Goal: Task Accomplishment & Management: Manage account settings

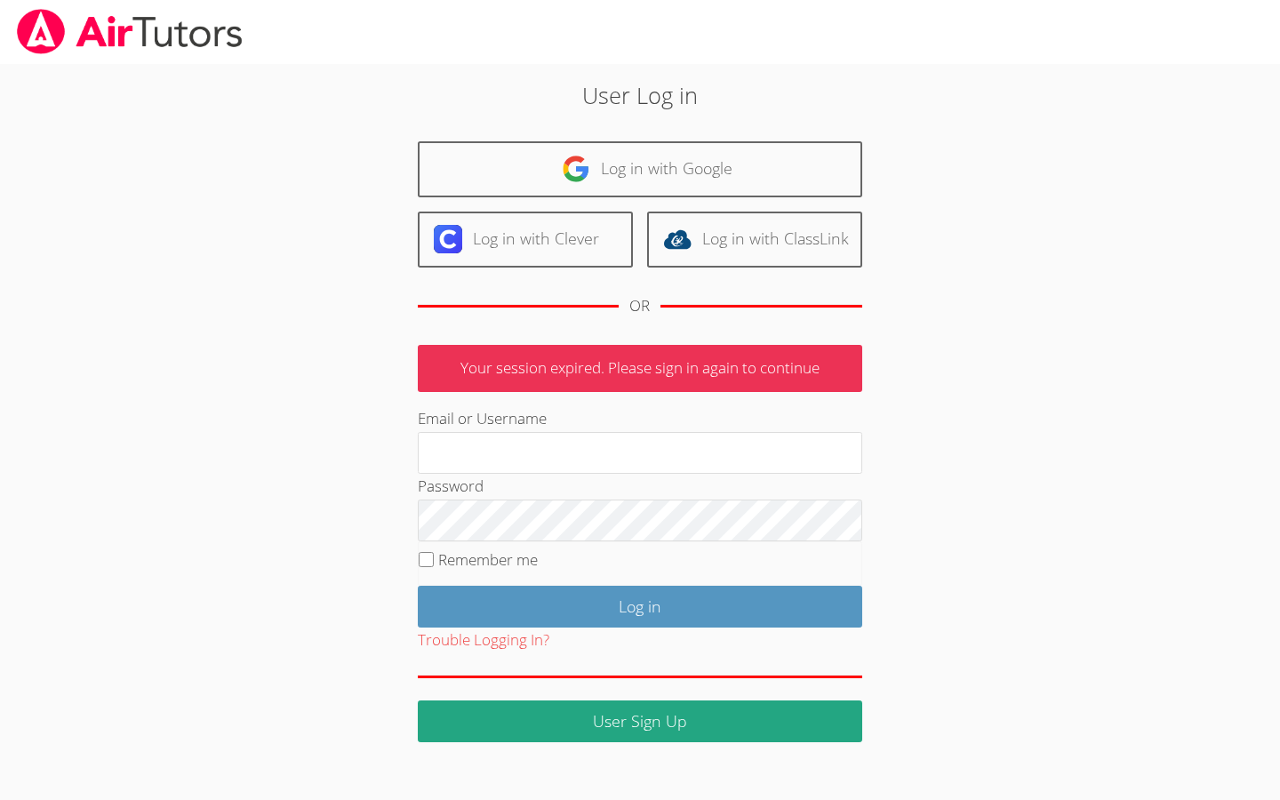
type input "[EMAIL_ADDRESS][DOMAIN_NAME]"
click at [424, 557] on input "Remember me" at bounding box center [426, 559] width 15 height 15
checkbox input "true"
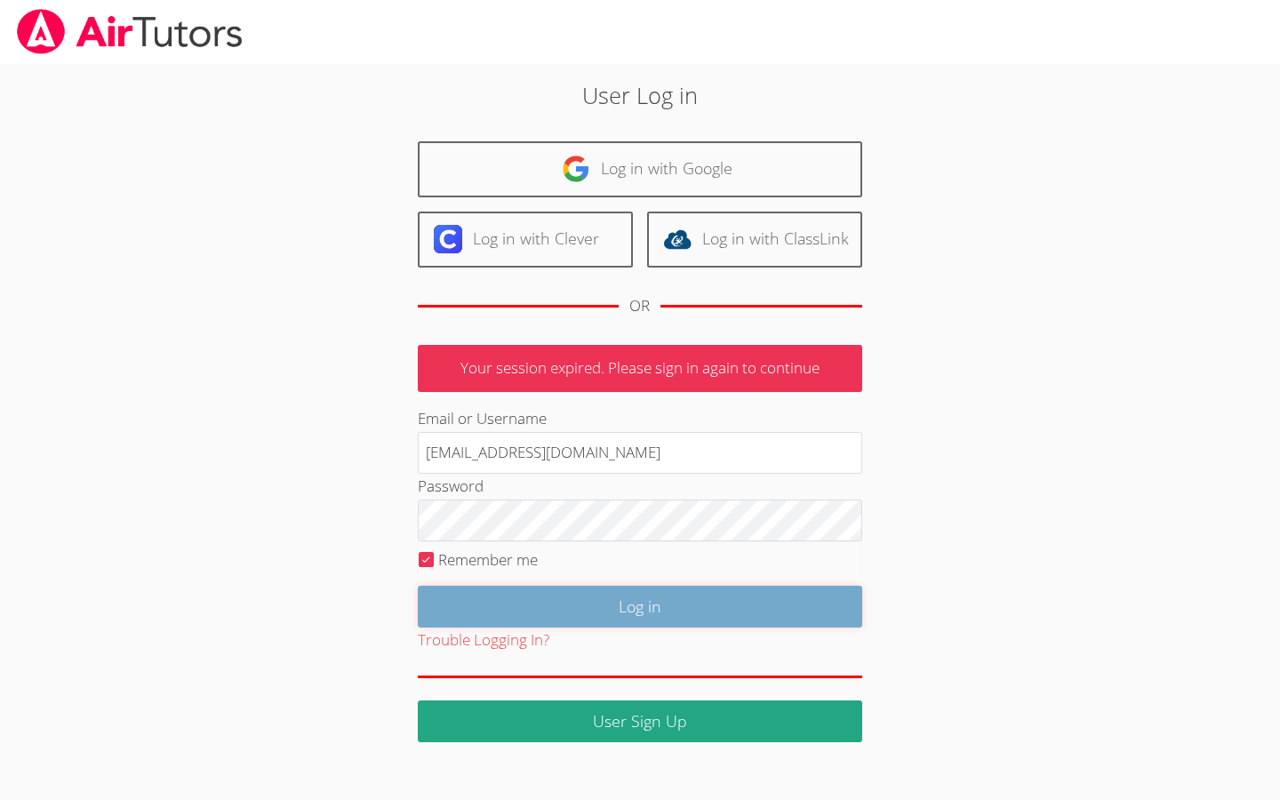
click at [611, 603] on input "Log in" at bounding box center [640, 607] width 445 height 42
